Goal: Task Accomplishment & Management: Contribute content

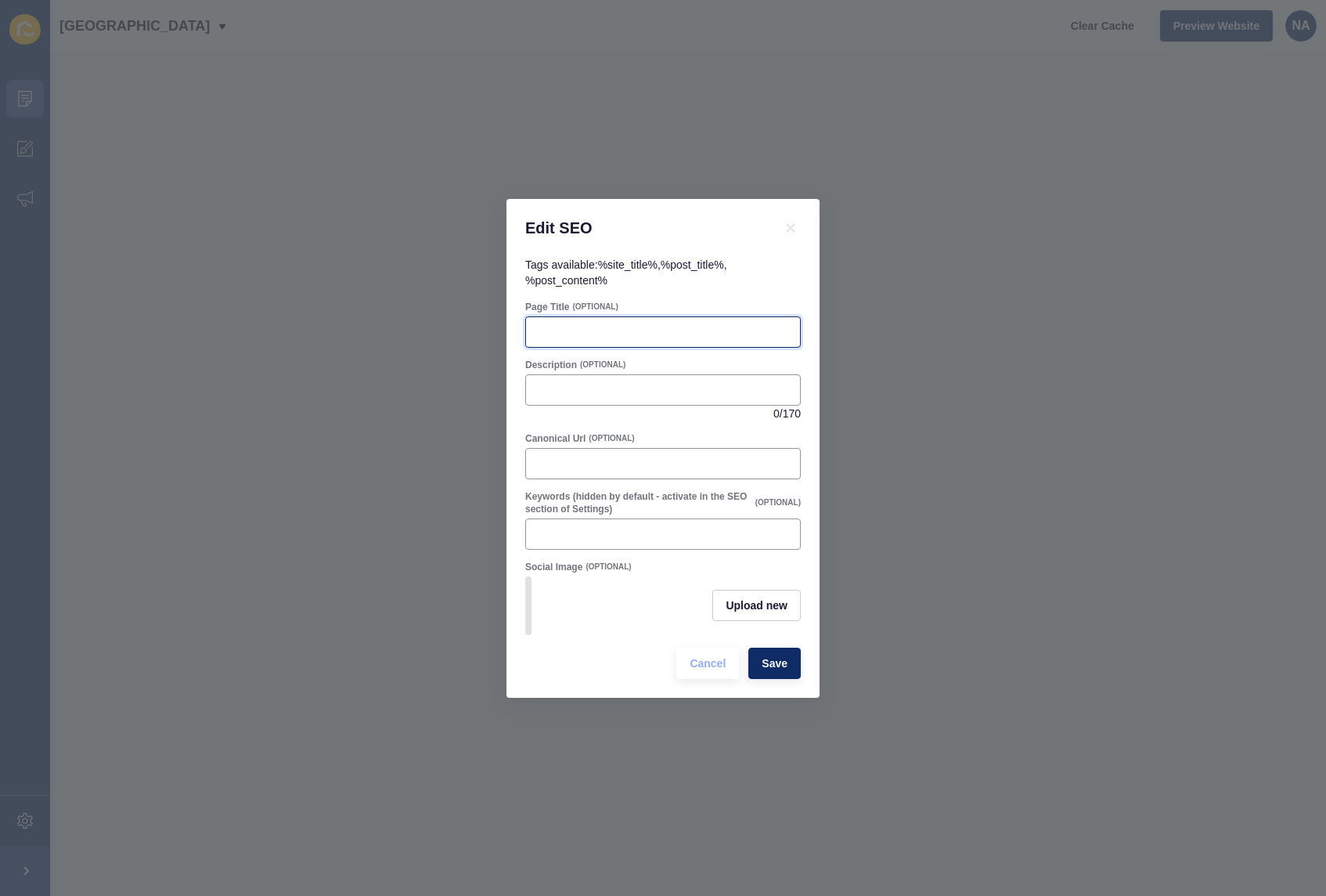
click at [564, 325] on input "Page Title" at bounding box center [663, 332] width 256 height 15
paste input "Giant Sunflower Competition – [GEOGRAPHIC_DATA]’s Northern Suburbs | [GEOGRAPHI…"
type input "Giant Sunflower Competition – [GEOGRAPHIC_DATA]’s Northern Suburbs | [GEOGRAPHI…"
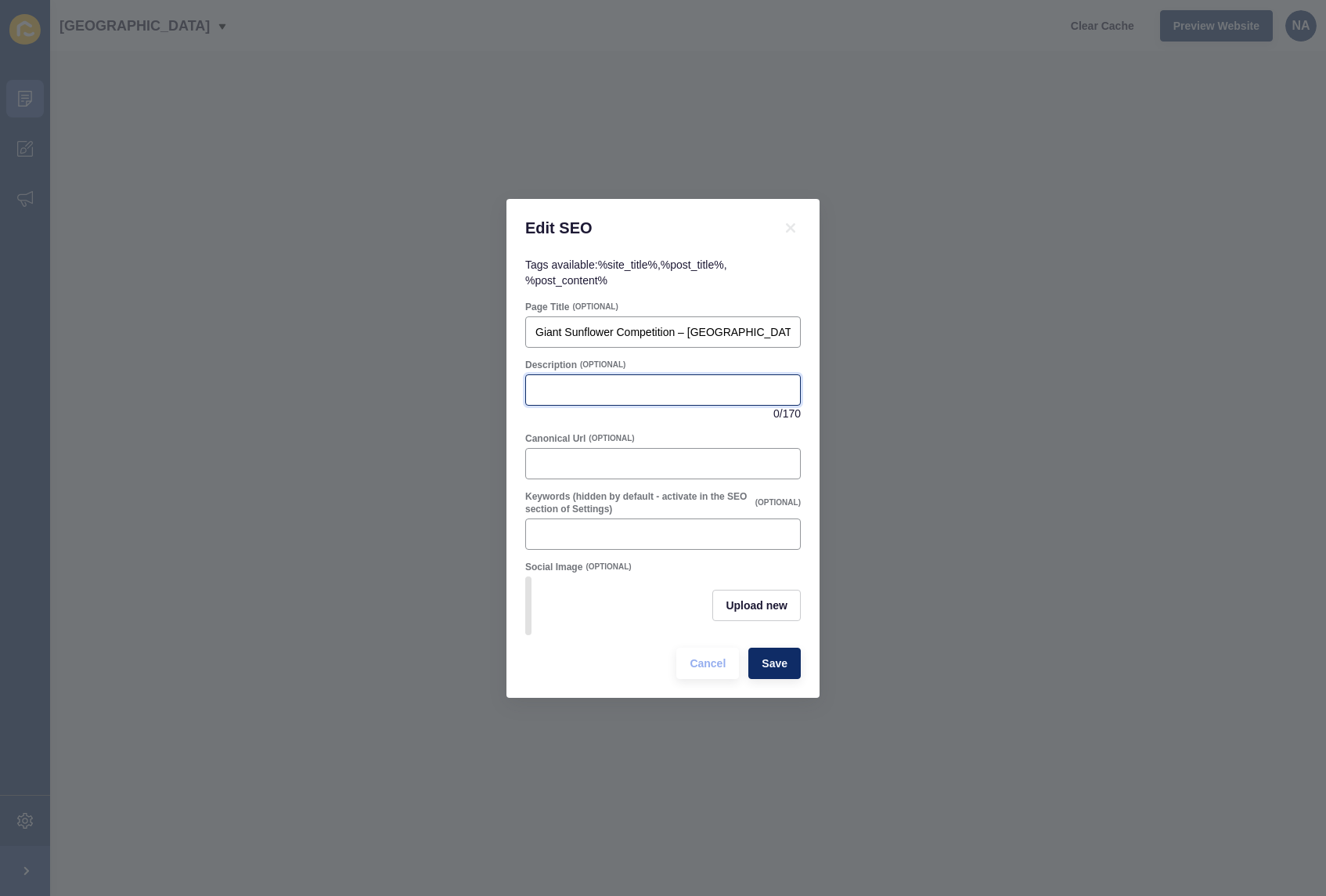
click at [556, 386] on input "Description" at bounding box center [663, 390] width 256 height 15
paste input "Collect free sunflower seeds from our Hillarys office, grow the tallest sunflow…"
type input "Collect free sunflower seeds from our Hillarys office, grow the tallest sunflow…"
click at [772, 666] on span "Save" at bounding box center [775, 663] width 26 height 15
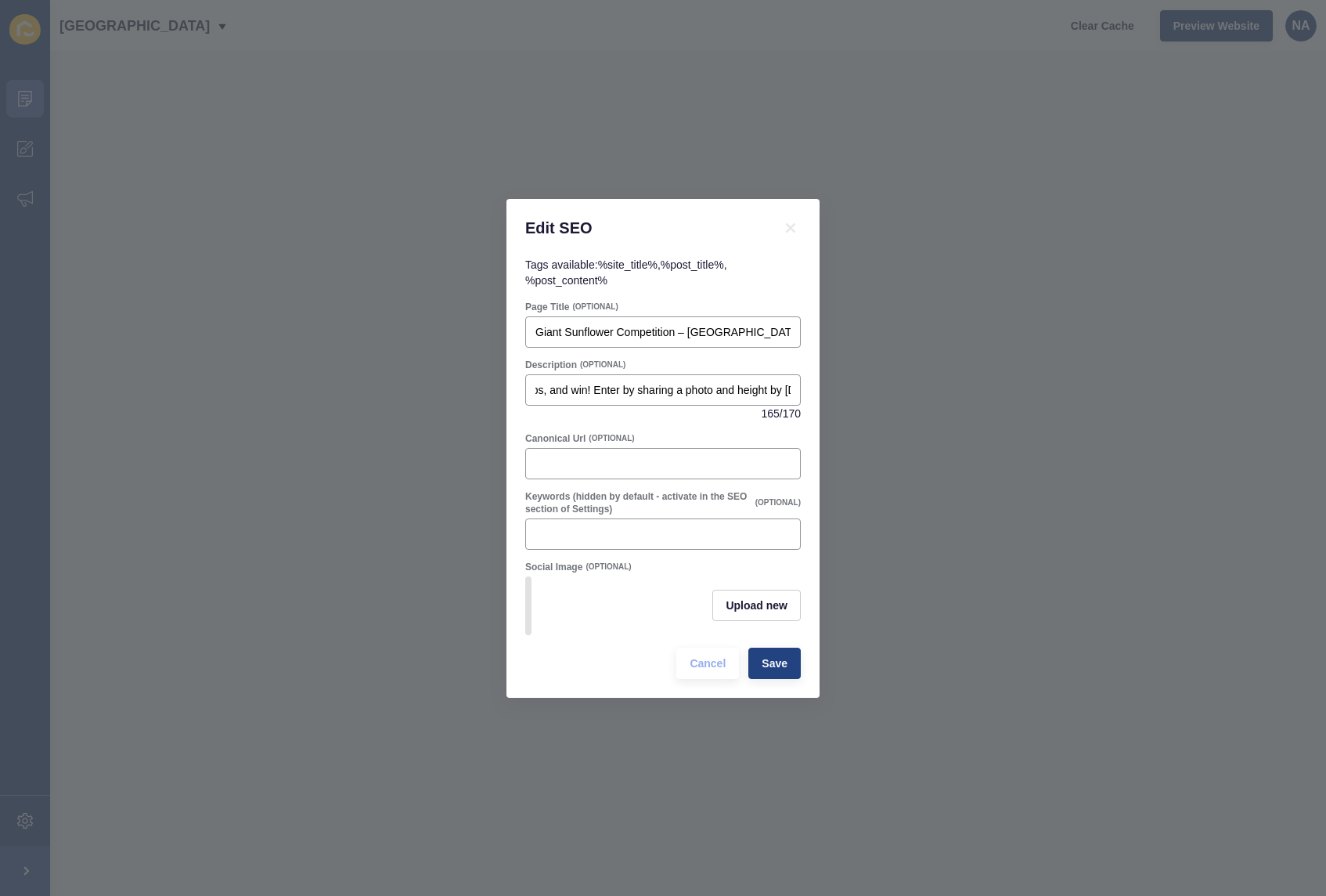
scroll to position [0, 0]
paste input "/giant-sunflower-competition-[GEOGRAPHIC_DATA]-[GEOGRAPHIC_DATA]-suburbs"
type input "/giant-sunflower-competition-[GEOGRAPHIC_DATA]-[GEOGRAPHIC_DATA]-suburbs"
click at [769, 670] on span "Save" at bounding box center [775, 663] width 26 height 15
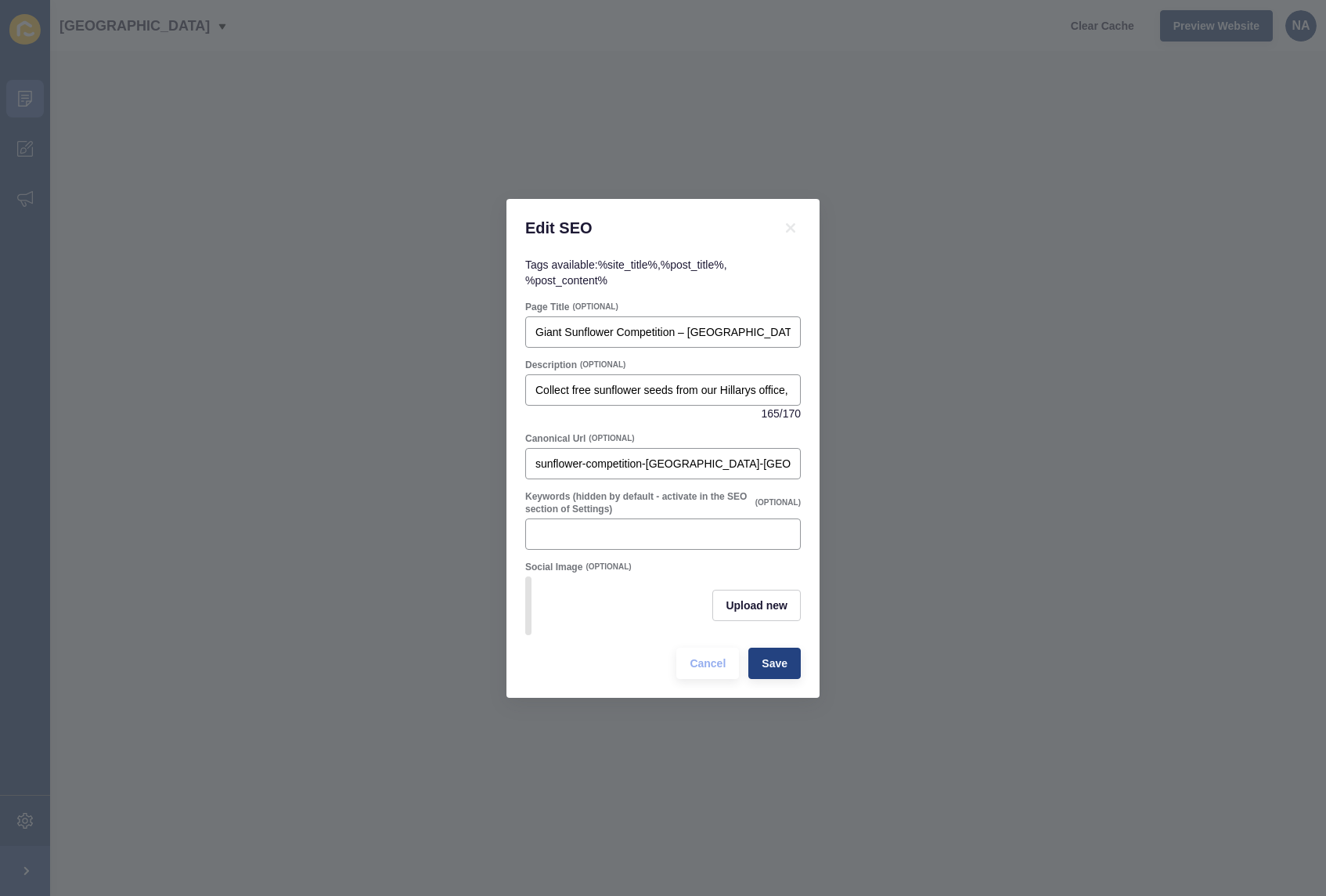
scroll to position [0, 0]
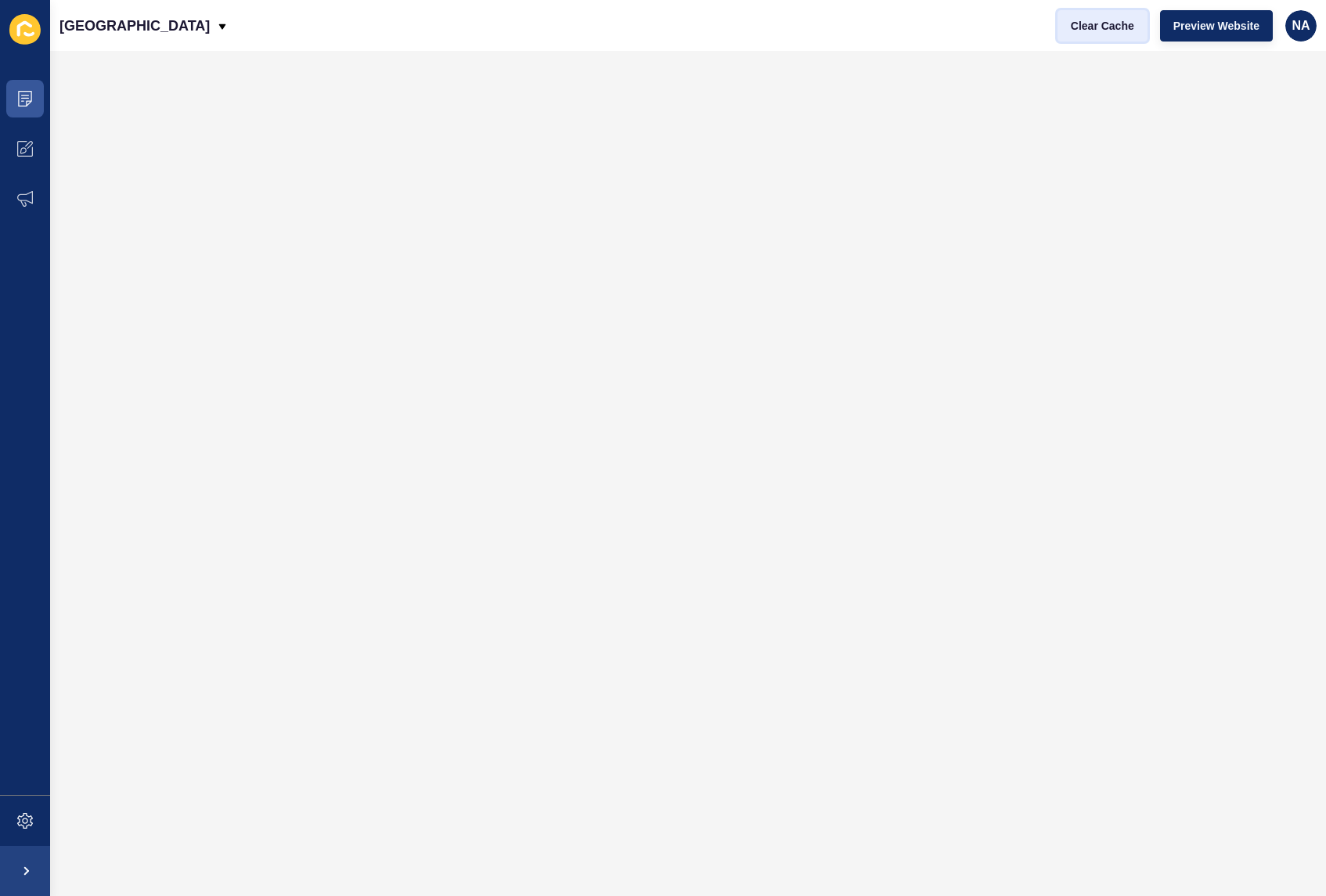
click at [1120, 29] on span "Clear Cache" at bounding box center [1103, 26] width 63 height 15
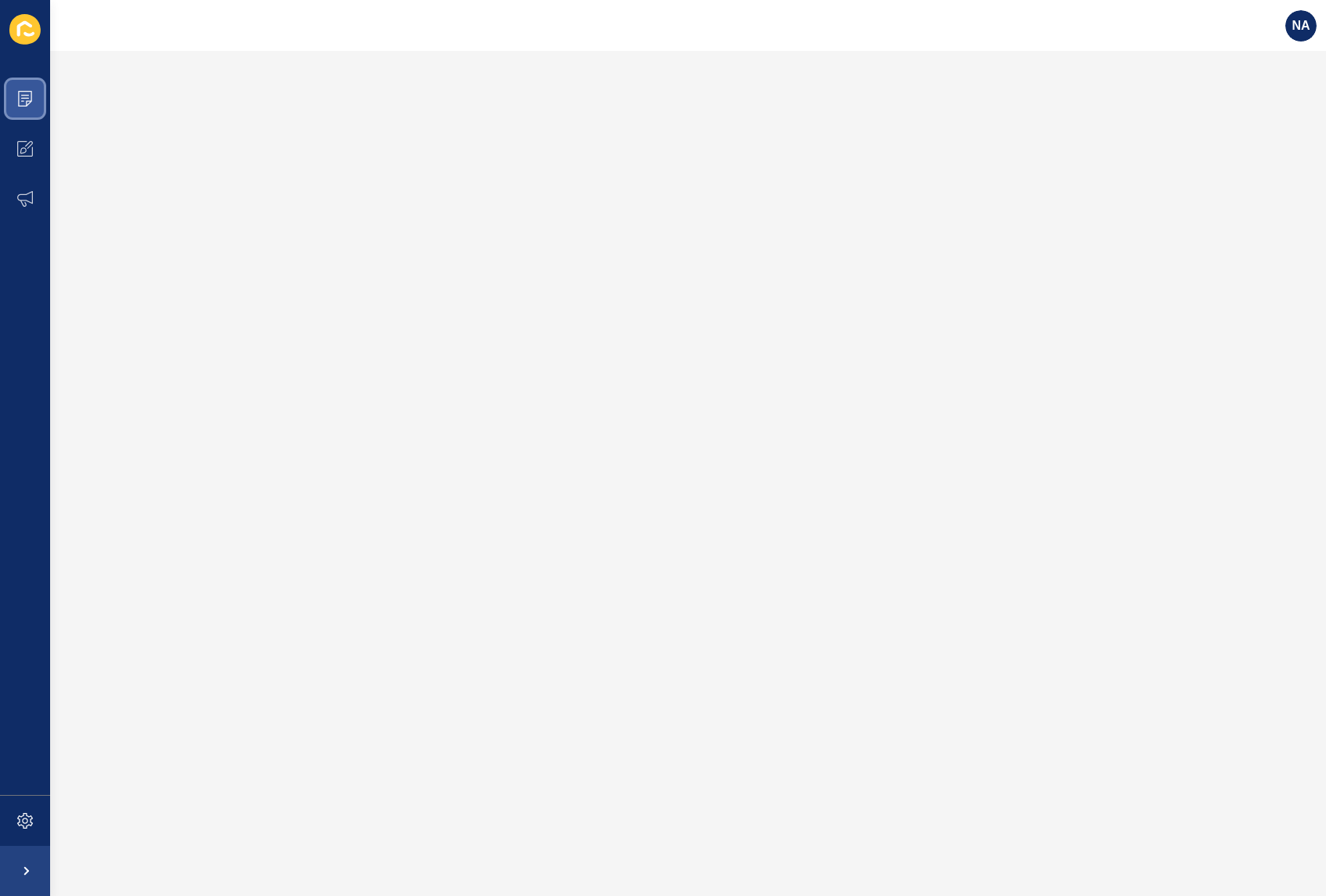
click at [30, 92] on icon at bounding box center [25, 99] width 15 height 15
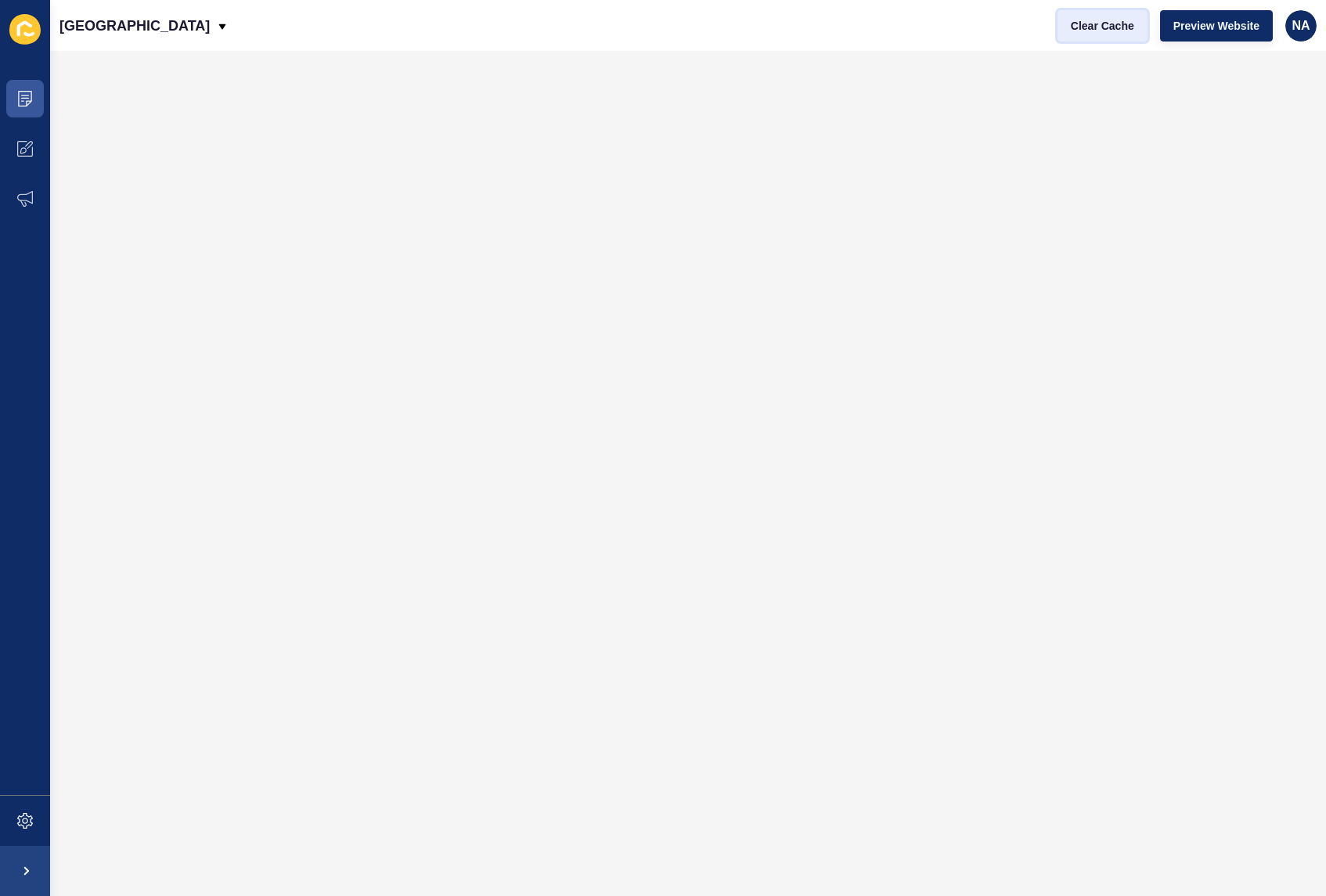
click at [1082, 28] on span "Clear Cache" at bounding box center [1103, 26] width 63 height 15
click at [1106, 31] on span "Clear Cache" at bounding box center [1103, 26] width 63 height 15
click at [1108, 24] on span "Clear Cache" at bounding box center [1103, 26] width 63 height 15
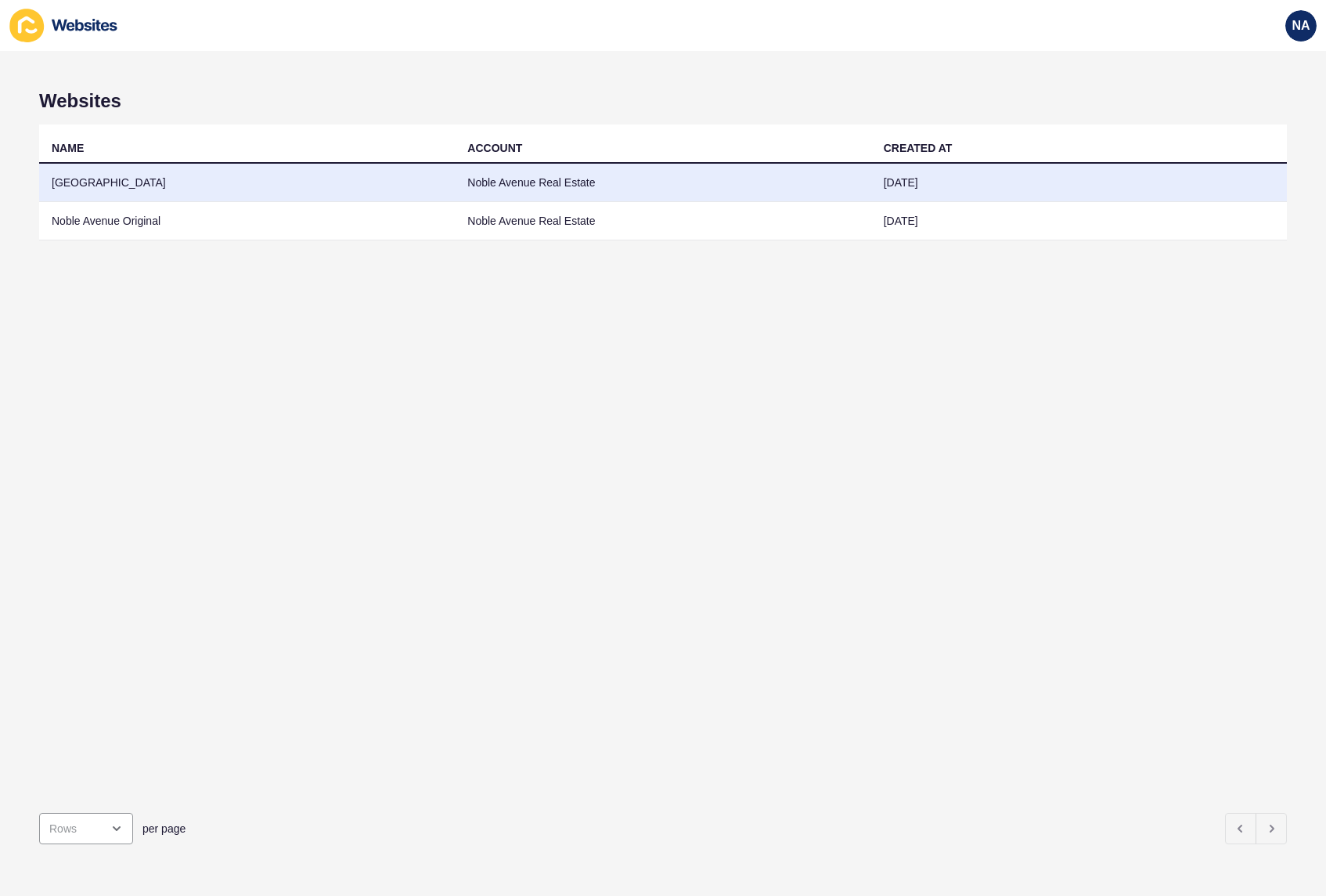
click at [111, 171] on td "[GEOGRAPHIC_DATA]" at bounding box center [247, 183] width 416 height 38
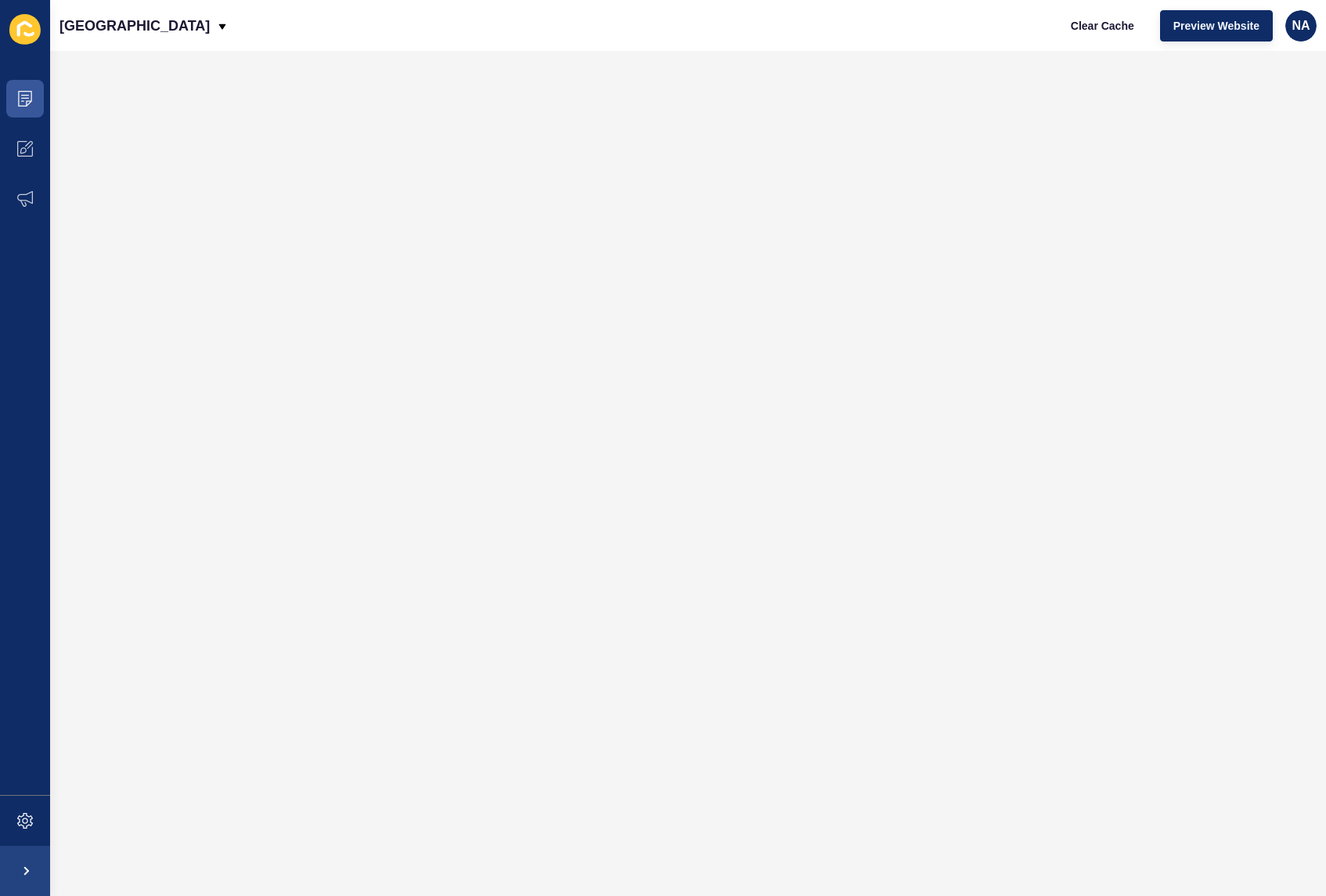
click at [22, 23] on icon at bounding box center [25, 29] width 15 height 15
click at [36, 145] on span at bounding box center [25, 148] width 50 height 50
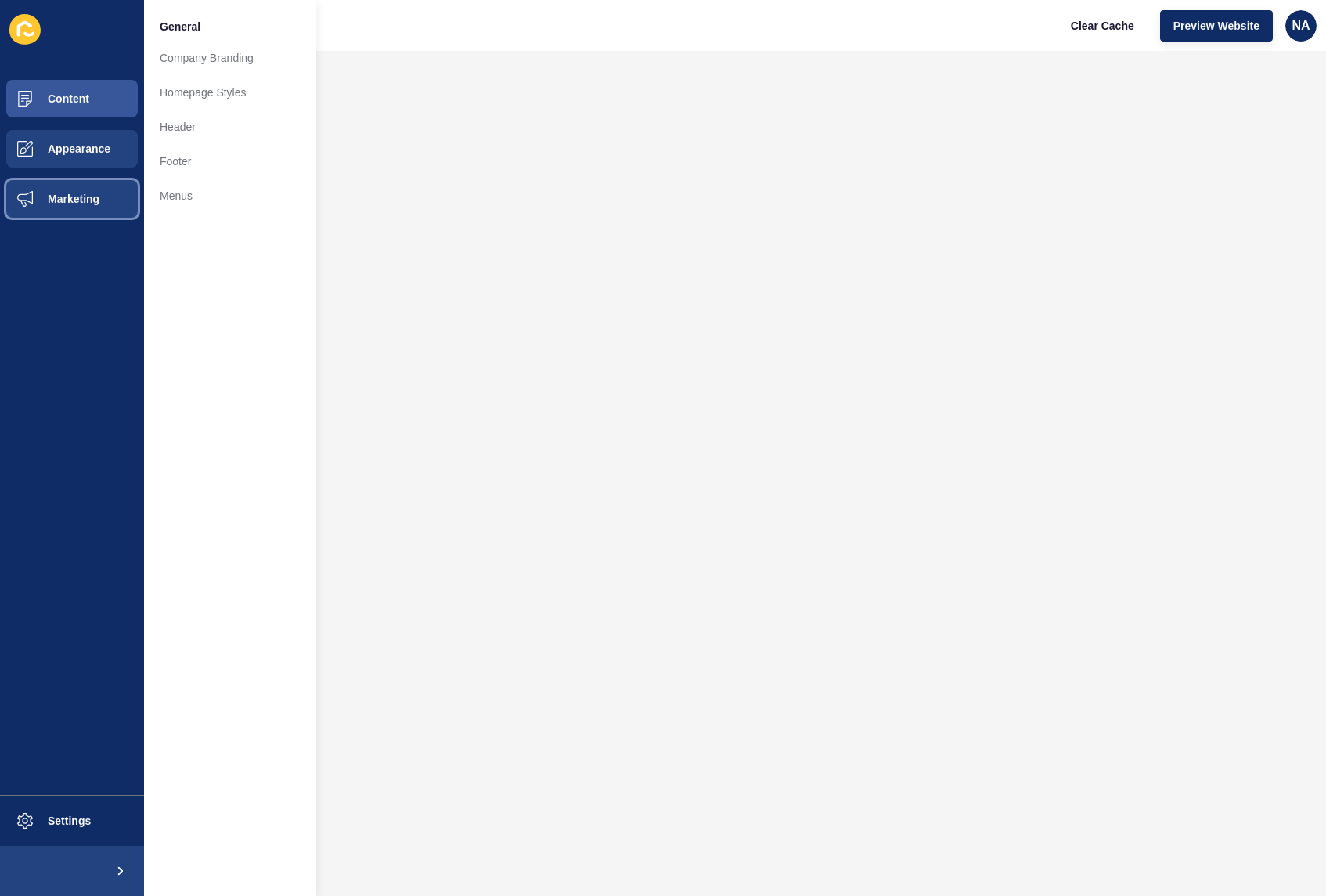
click at [28, 209] on span at bounding box center [25, 199] width 50 height 50
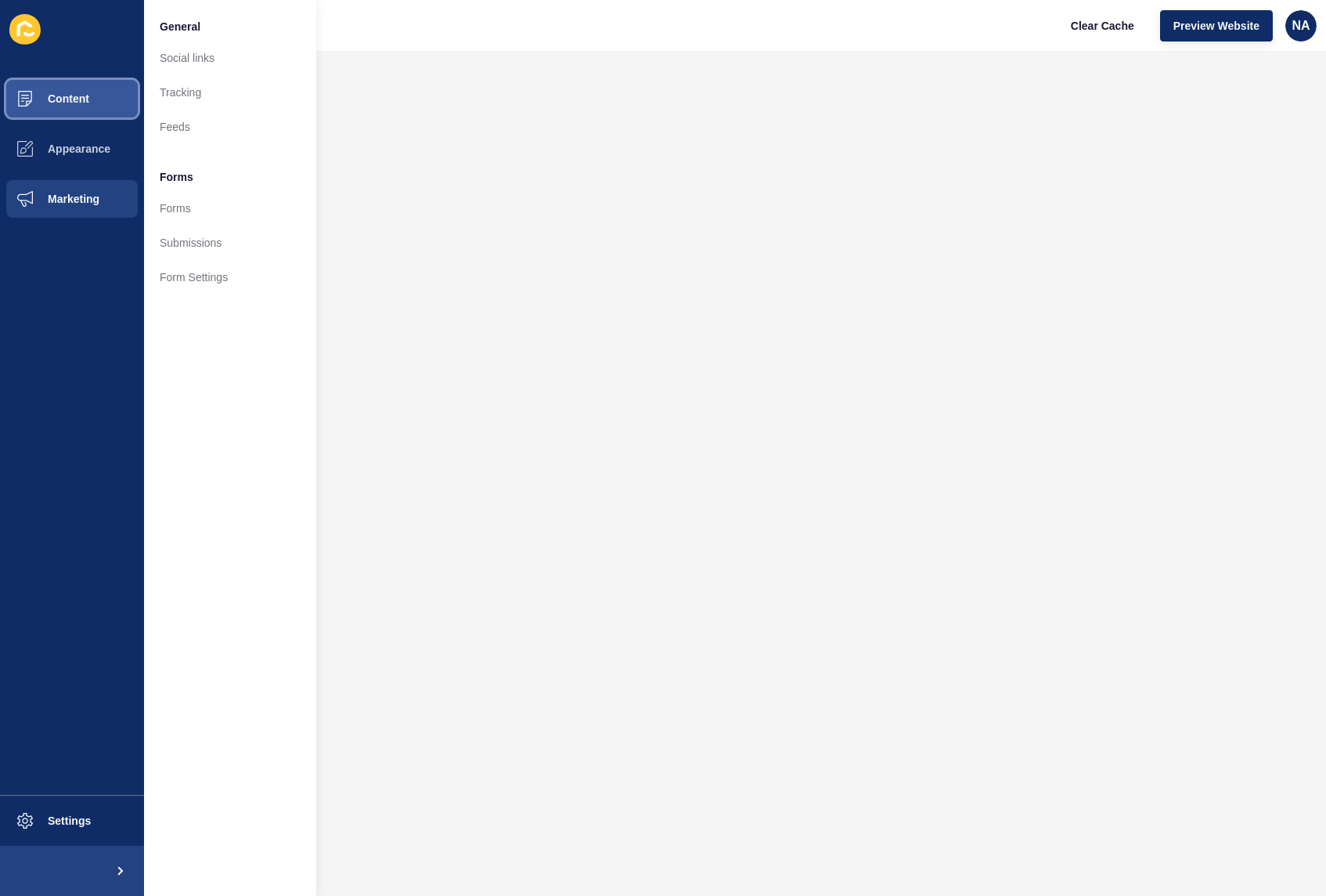
click at [21, 80] on span at bounding box center [25, 99] width 50 height 50
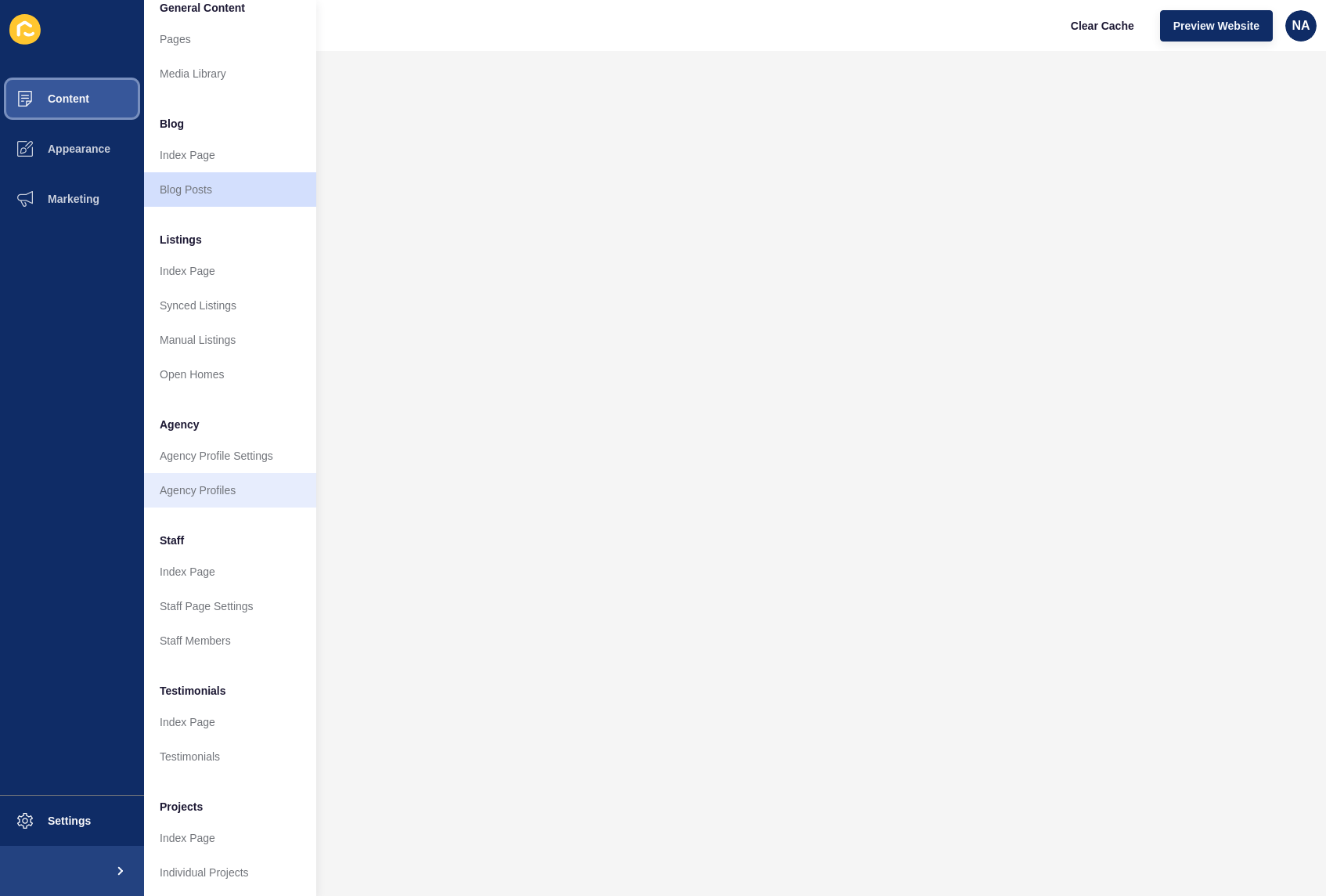
scroll to position [34, 0]
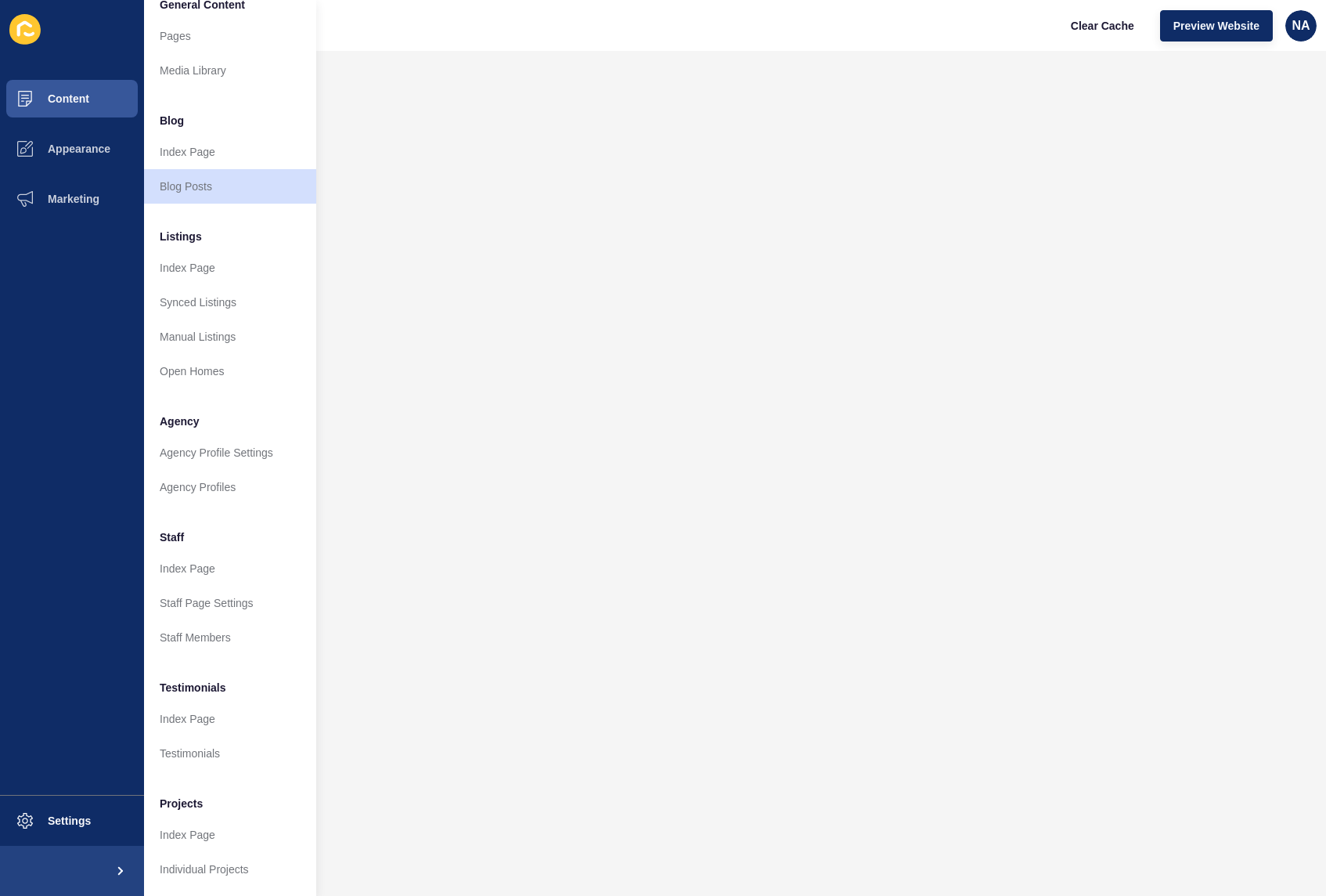
click at [608, 2] on div "Noble Avenue Clear Cache Preview Website NA" at bounding box center [687, 25] width 1276 height 51
